Goal: Find specific page/section: Find specific page/section

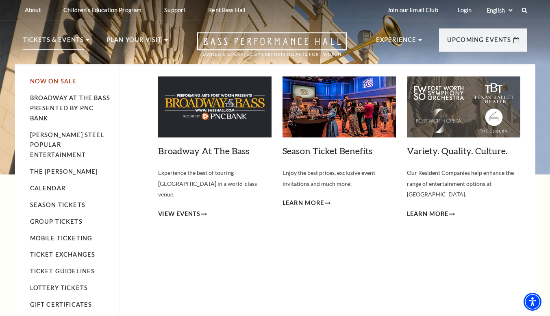
click at [63, 78] on link "Now On Sale" at bounding box center [53, 81] width 47 height 7
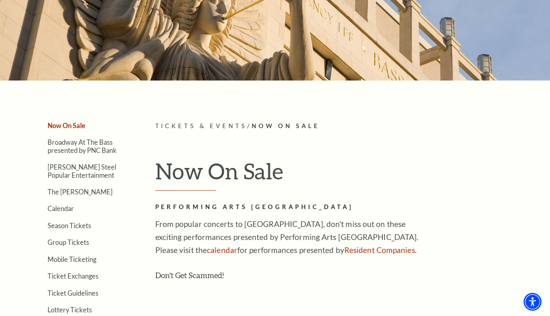
scroll to position [229, 0]
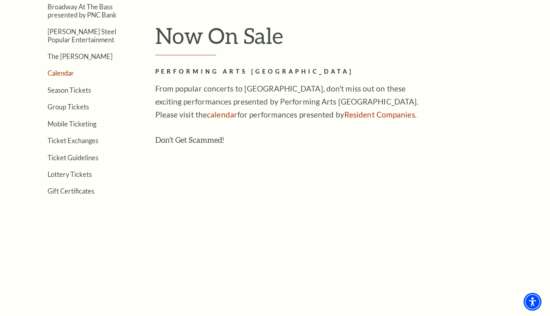
click at [62, 70] on link "Calendar" at bounding box center [61, 73] width 26 height 8
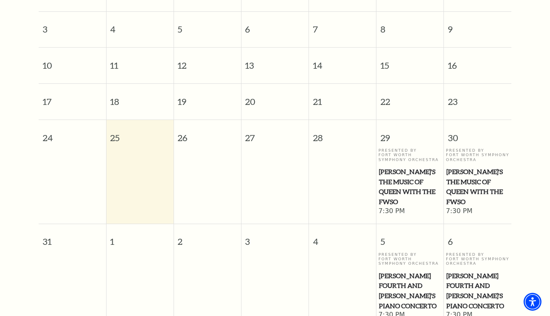
scroll to position [263, 0]
